Goal: Information Seeking & Learning: Understand process/instructions

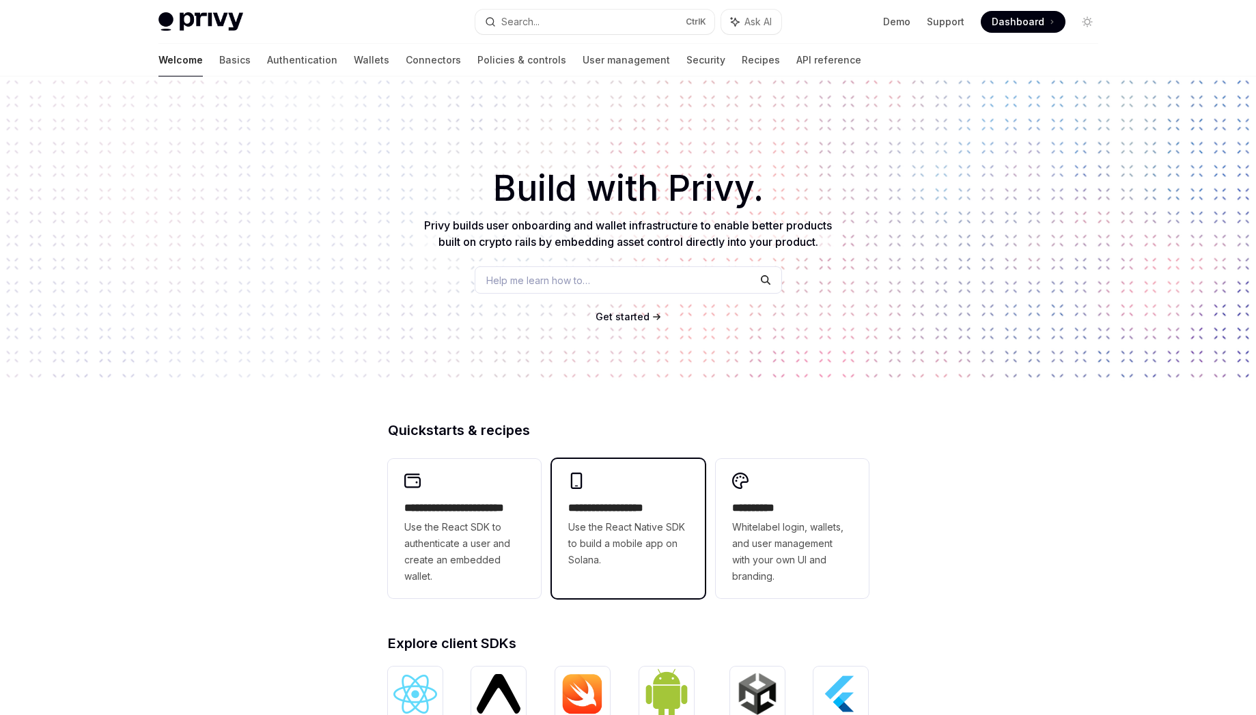
click at [620, 544] on span "Use the React Native SDK to build a mobile app on Solana." at bounding box center [628, 543] width 120 height 49
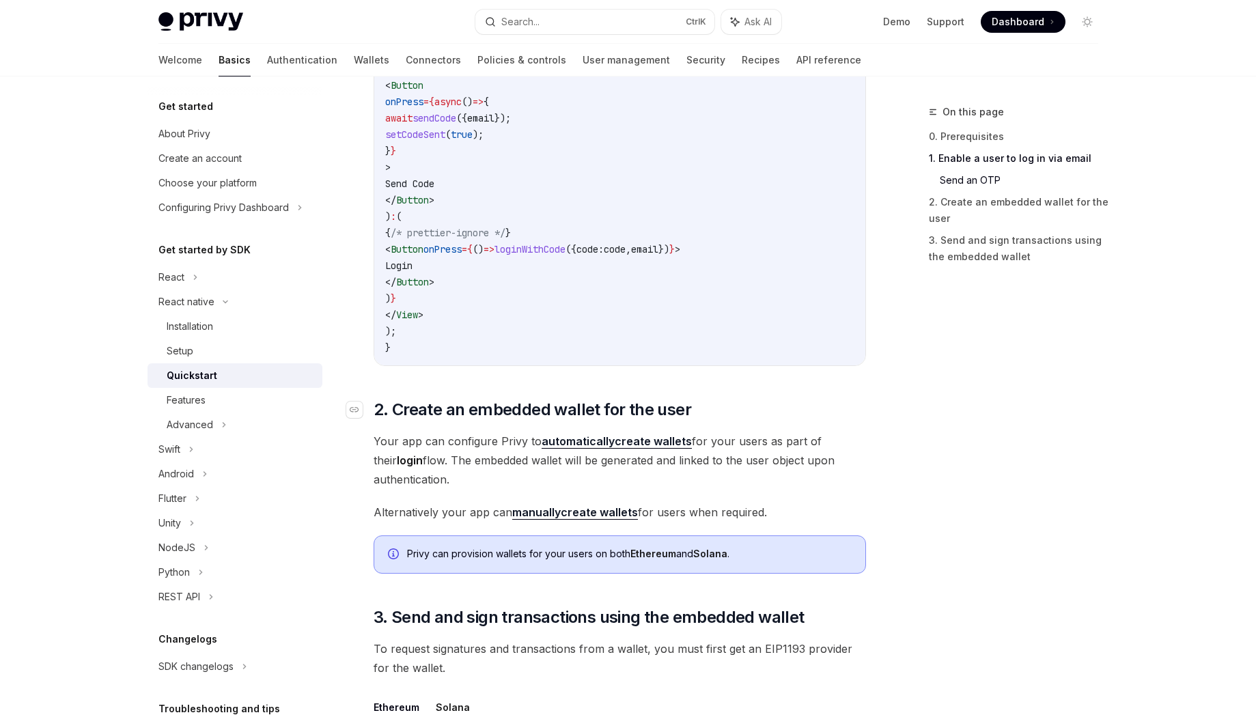
scroll to position [974, 0]
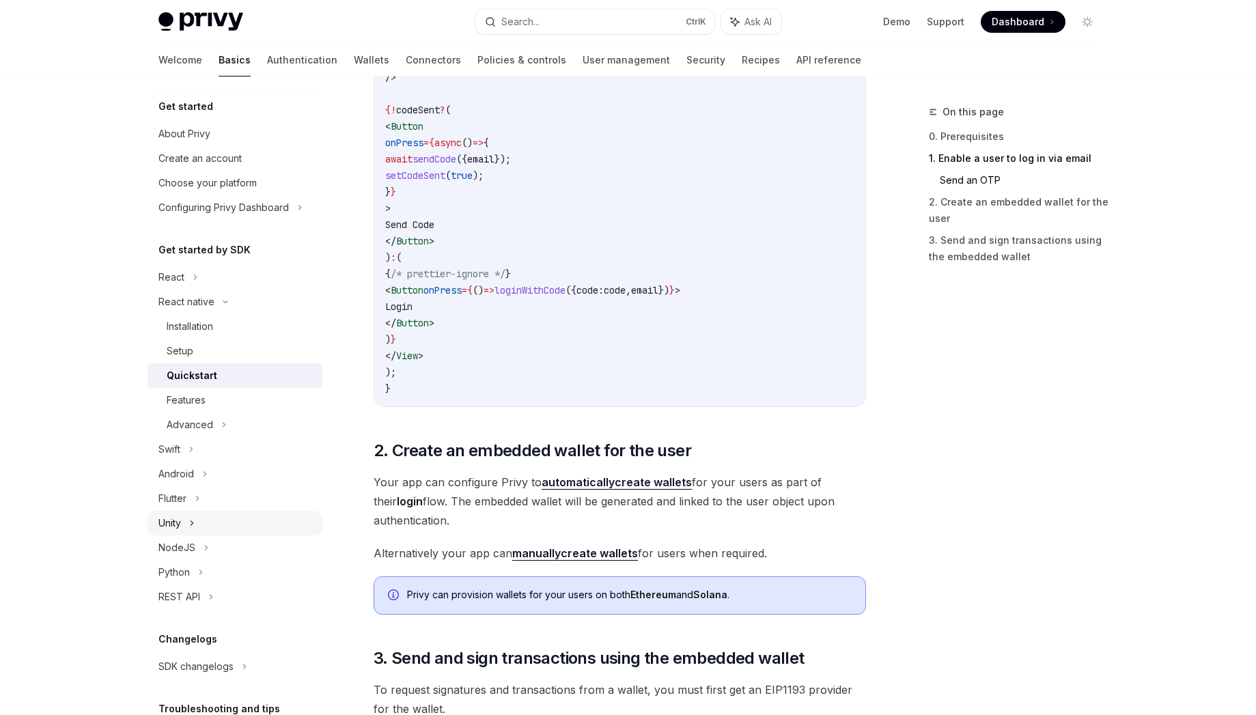
click at [199, 515] on div "Unity" at bounding box center [235, 523] width 175 height 25
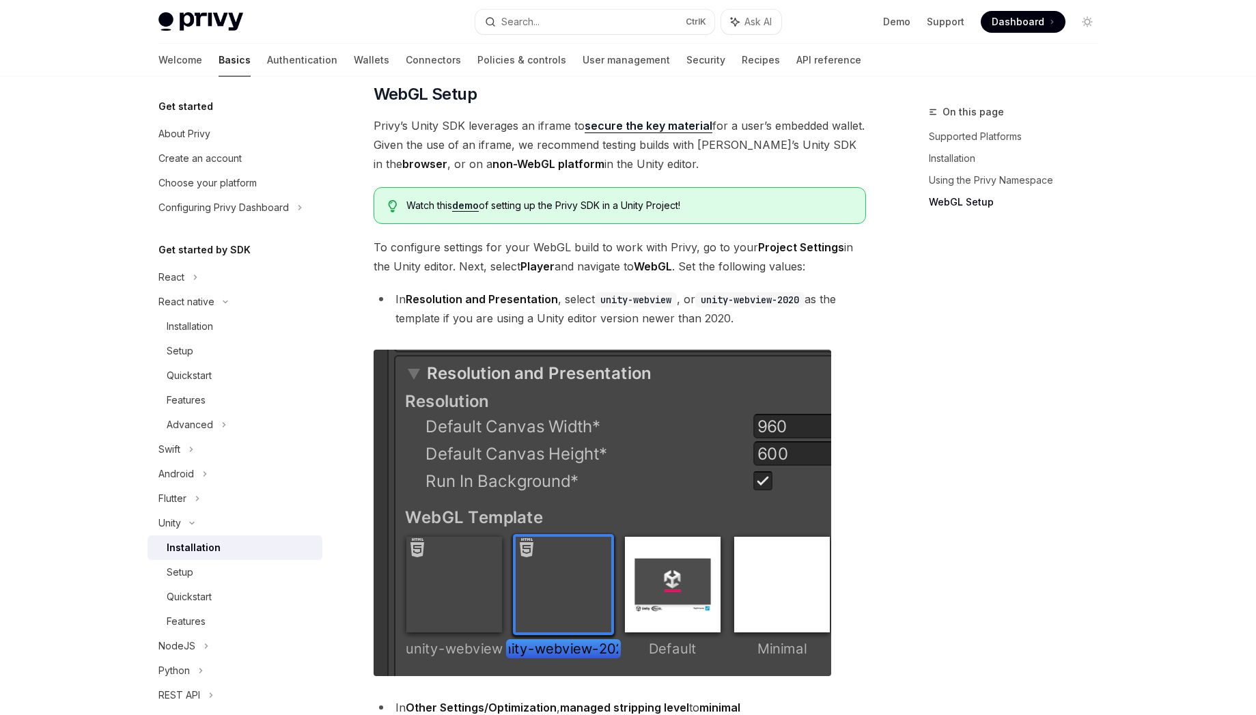
scroll to position [1229, 0]
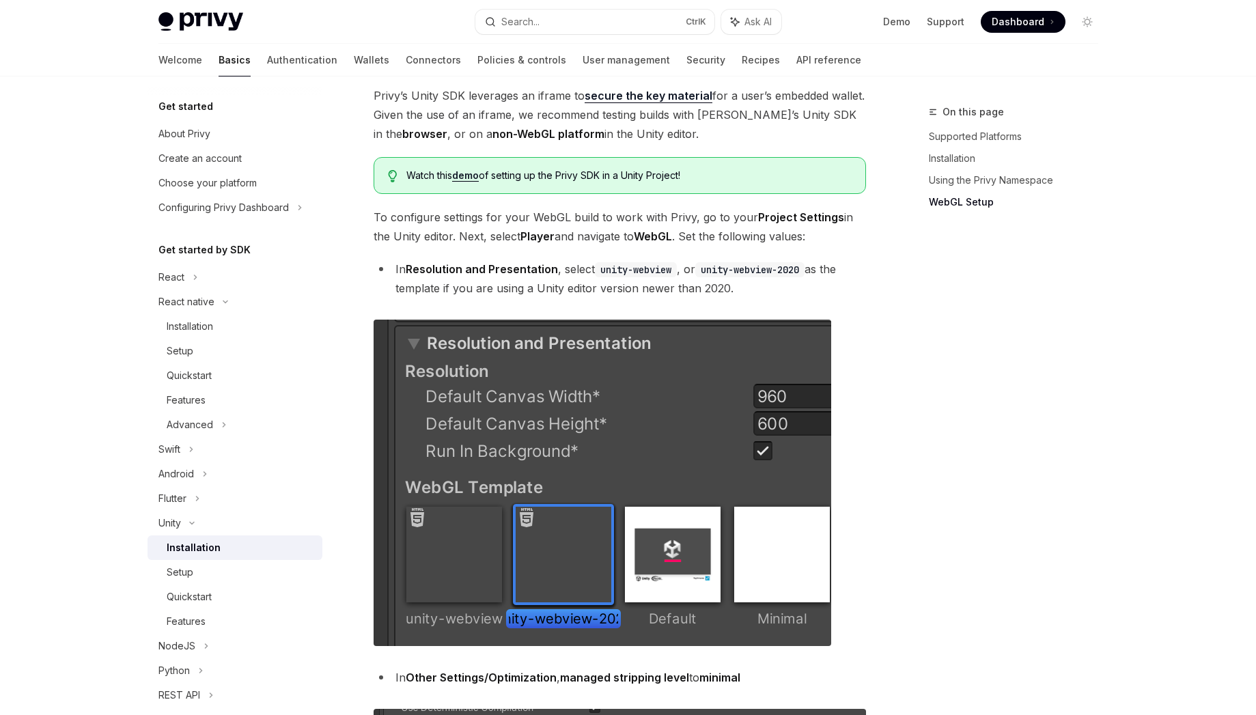
click at [475, 171] on link "demo" at bounding box center [465, 175] width 27 height 12
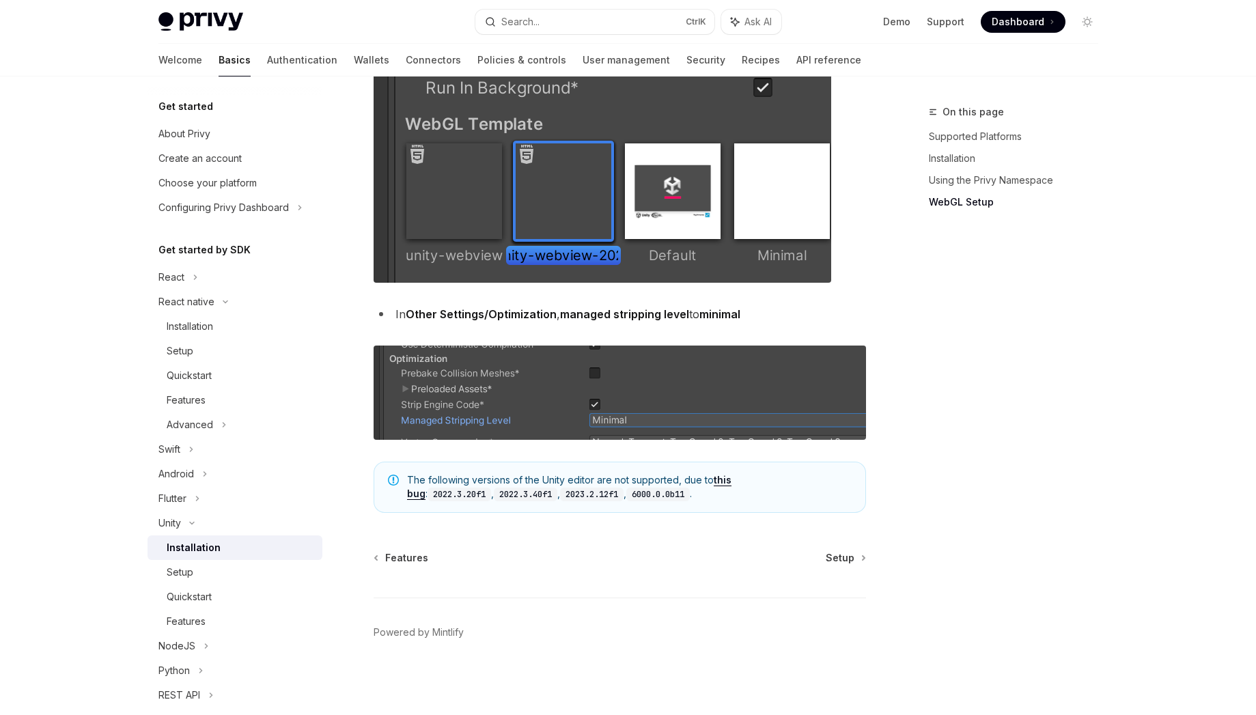
scroll to position [1594, 0]
click at [203, 577] on div "Setup" at bounding box center [241, 572] width 148 height 16
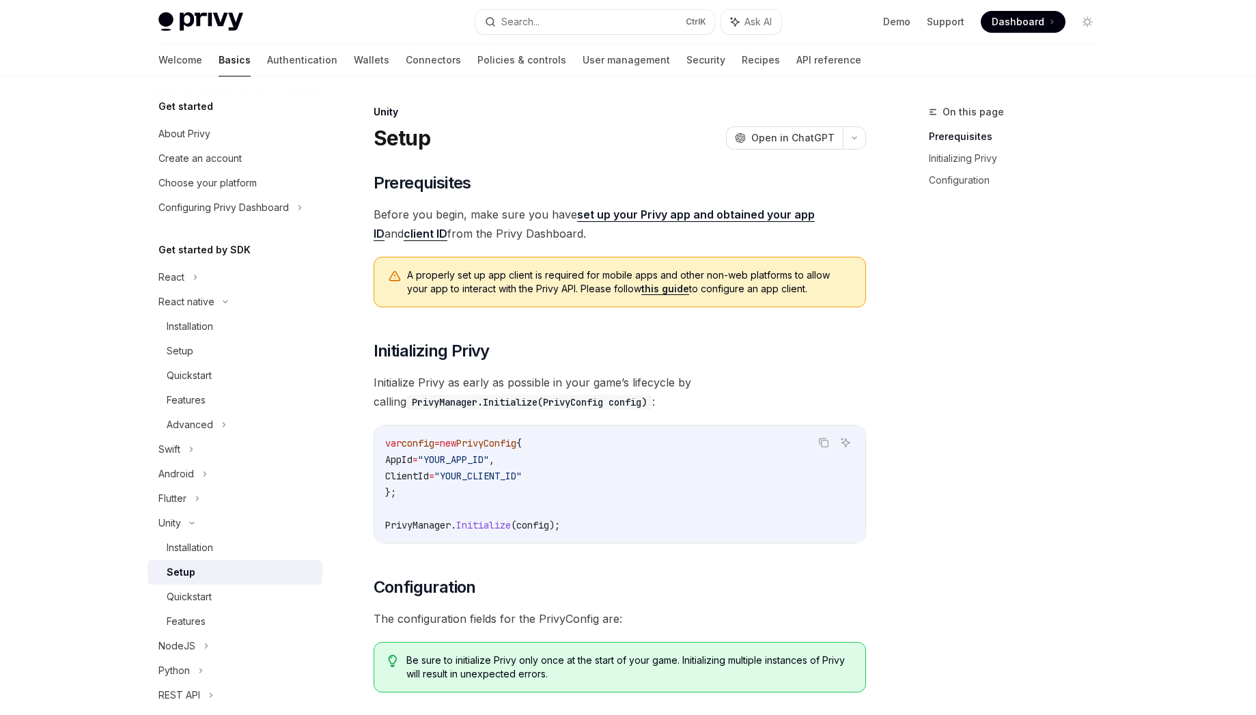
click at [1079, 525] on div "On this page Prerequisites Initializing Privy Configuration" at bounding box center [1005, 409] width 208 height 611
drag, startPoint x: 603, startPoint y: 210, endPoint x: 588, endPoint y: 210, distance: 15.0
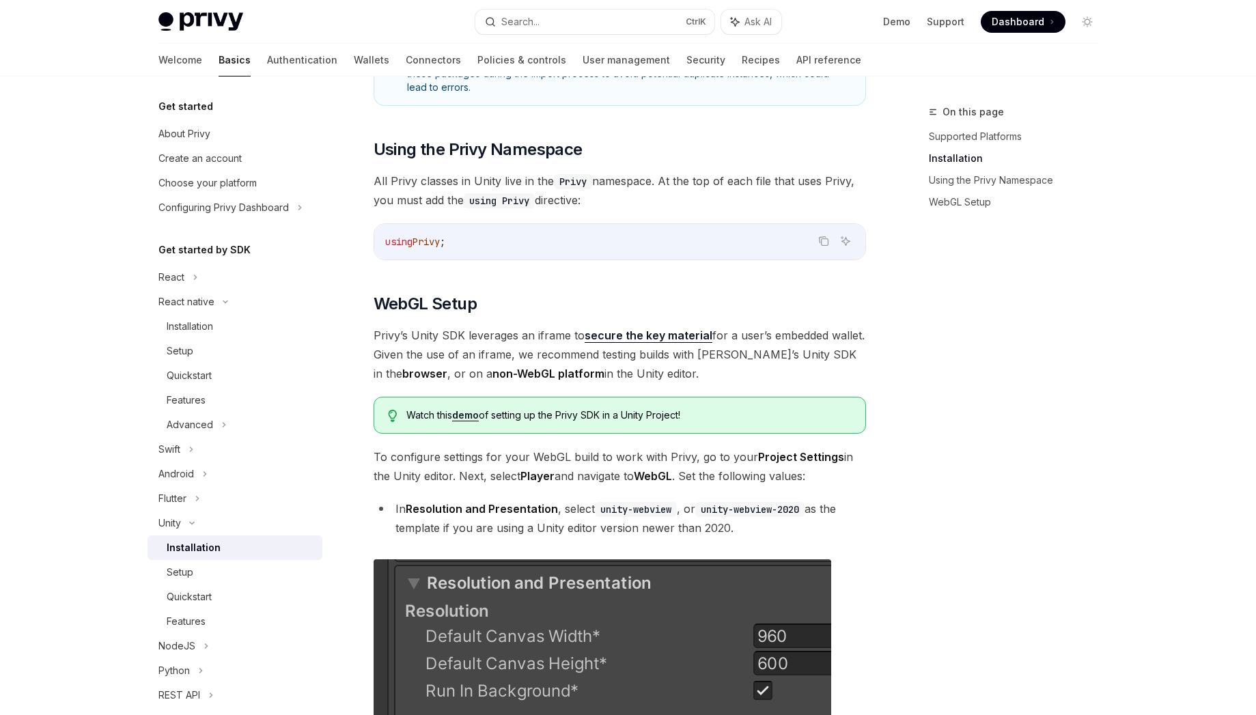
scroll to position [856, 0]
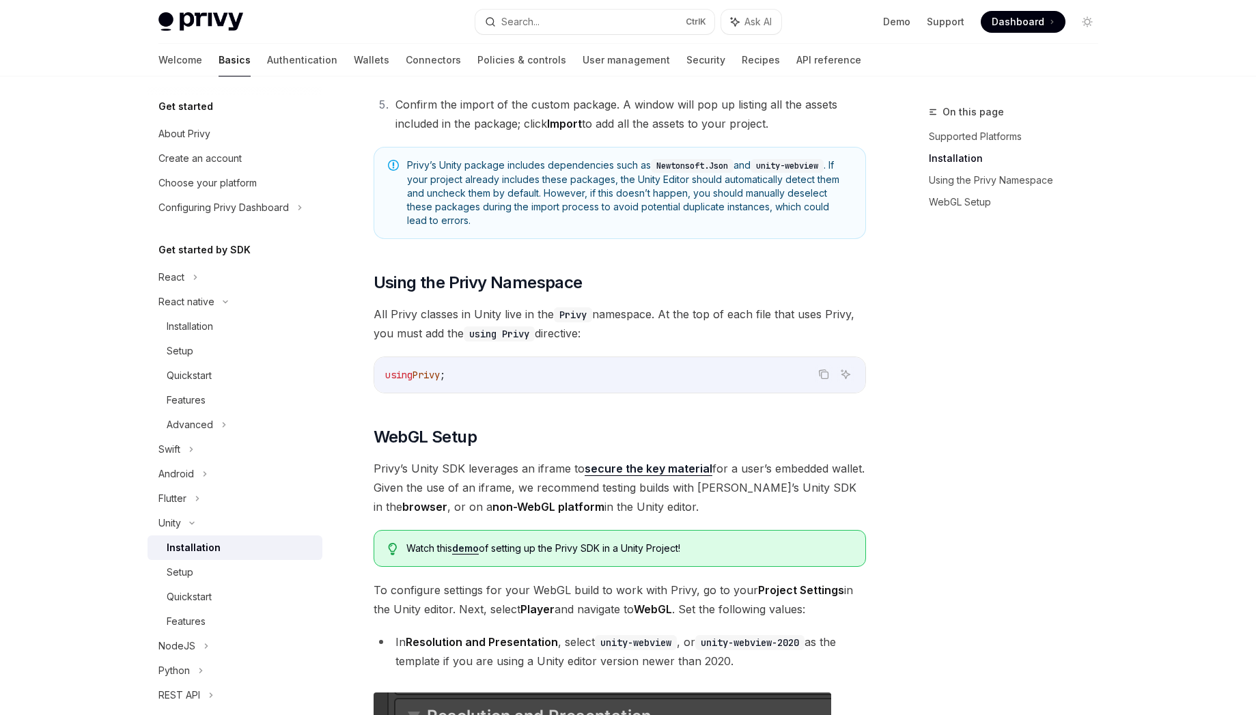
click at [171, 26] on img at bounding box center [200, 21] width 85 height 19
type textarea "*"
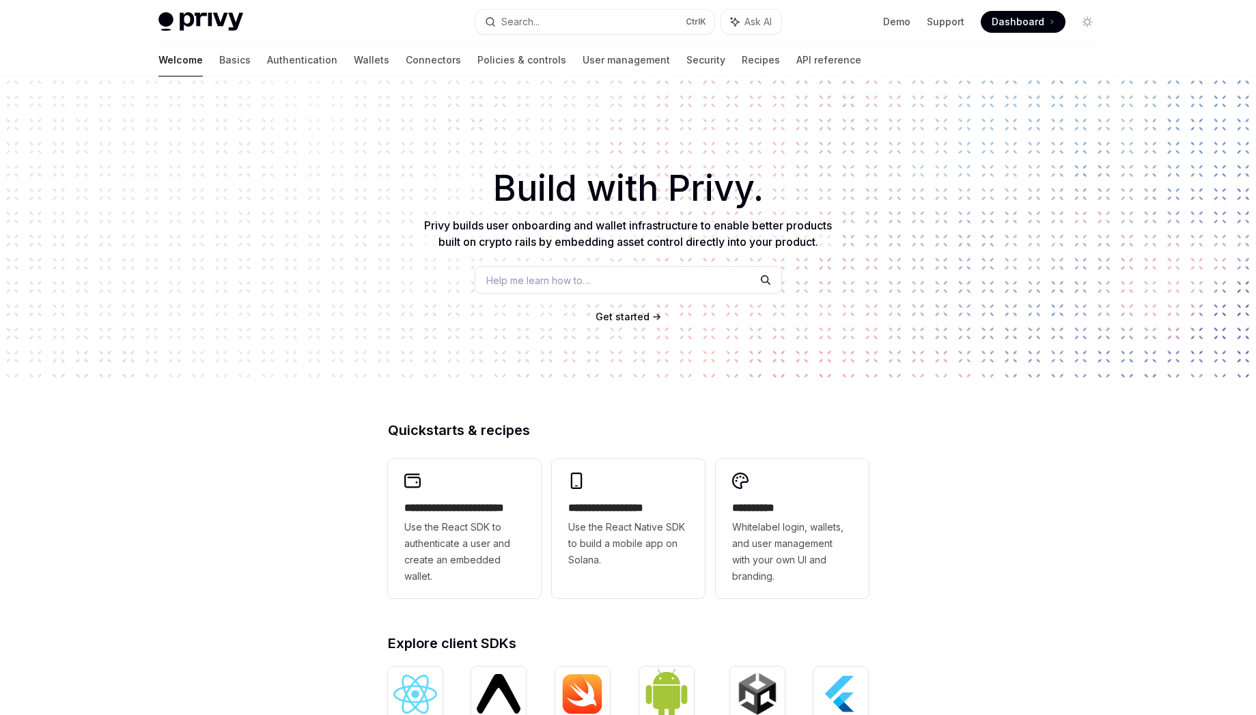
click at [1007, 31] on span at bounding box center [1023, 22] width 85 height 22
